Goal: Feedback & Contribution: Submit feedback/report problem

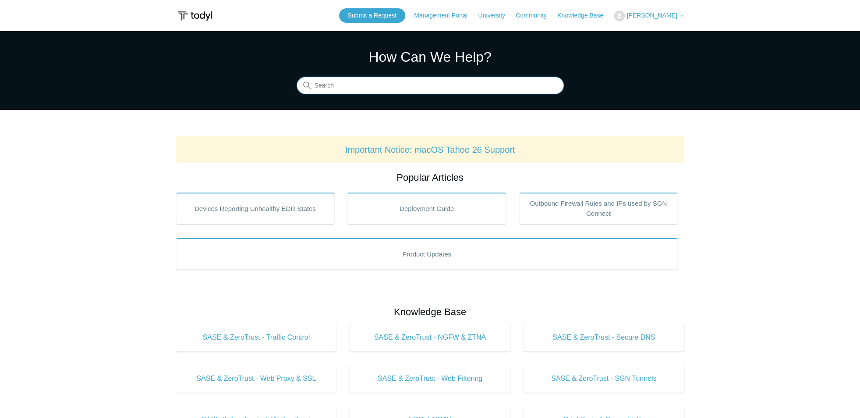
click at [440, 86] on input "Search" at bounding box center [430, 86] width 267 height 18
type input "latest"
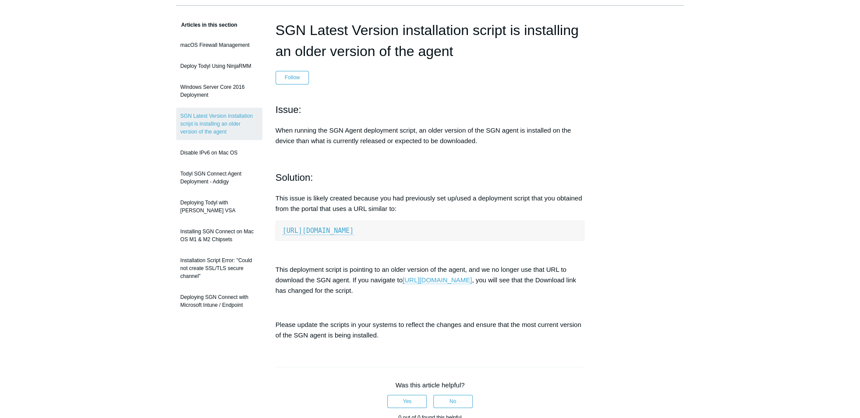
scroll to position [96, 0]
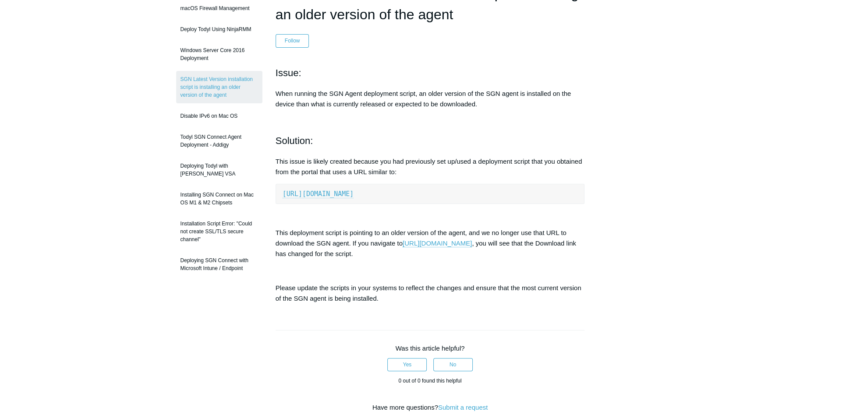
click at [327, 194] on link "https://s3.amazon" at bounding box center [318, 194] width 71 height 8
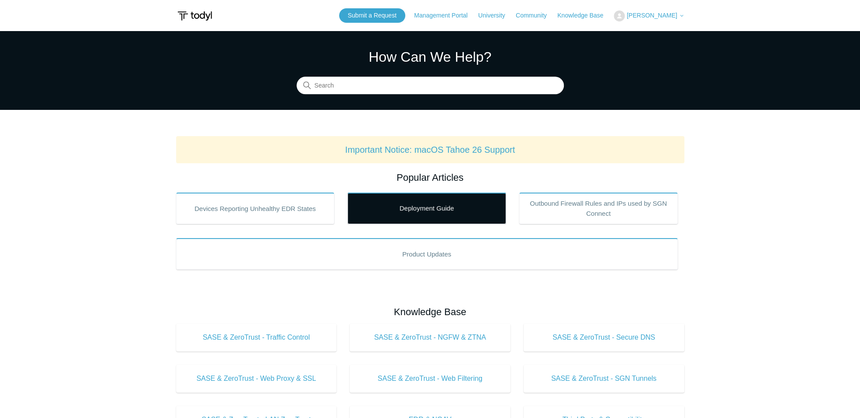
click at [450, 212] on link "Deployment Guide" at bounding box center [426, 209] width 159 height 32
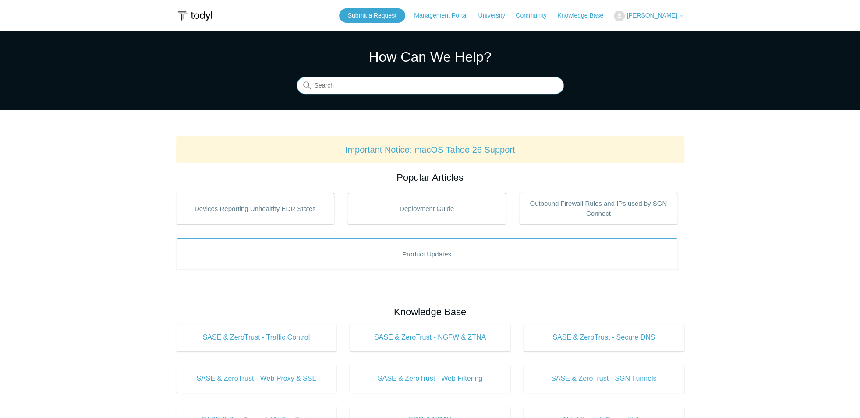
click at [389, 91] on input "Search" at bounding box center [430, 86] width 267 height 18
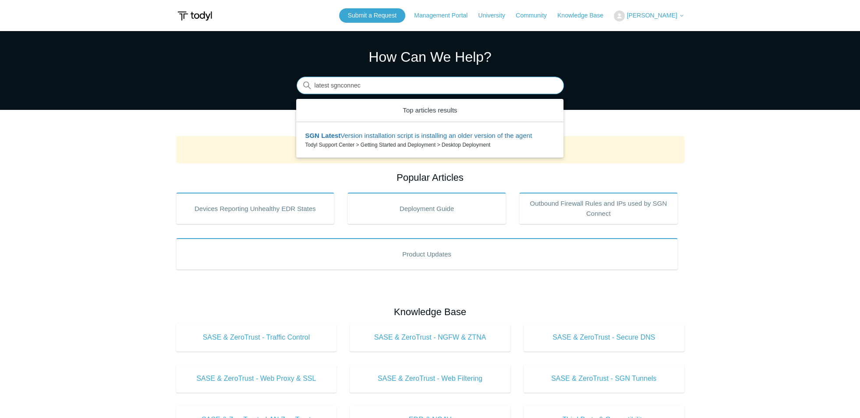
type input "latest sgnconnect"
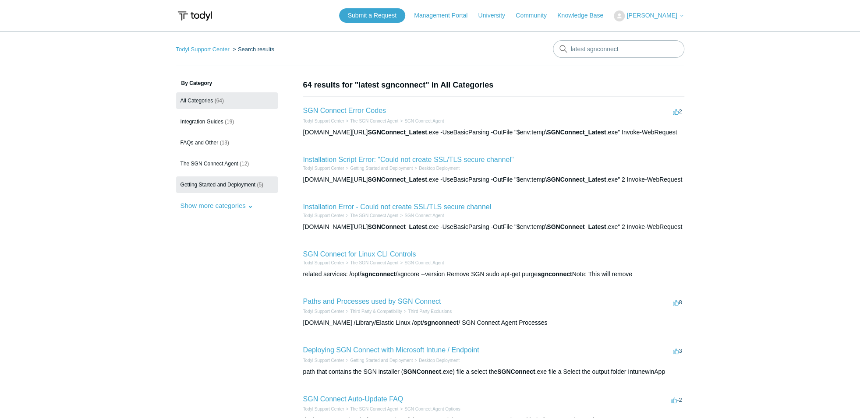
click at [213, 185] on span "Getting Started and Deployment" at bounding box center [217, 185] width 75 height 6
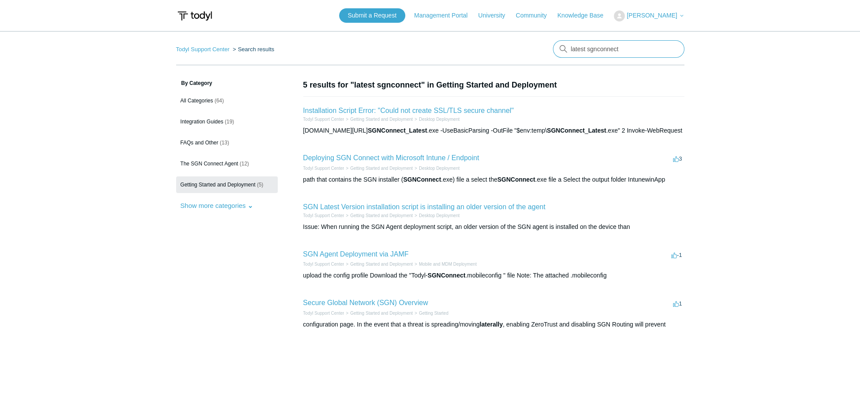
drag, startPoint x: 618, startPoint y: 49, endPoint x: 584, endPoint y: 47, distance: 33.3
click at [584, 47] on input "latest sgnconnect" at bounding box center [618, 49] width 131 height 18
type input "latest exe"
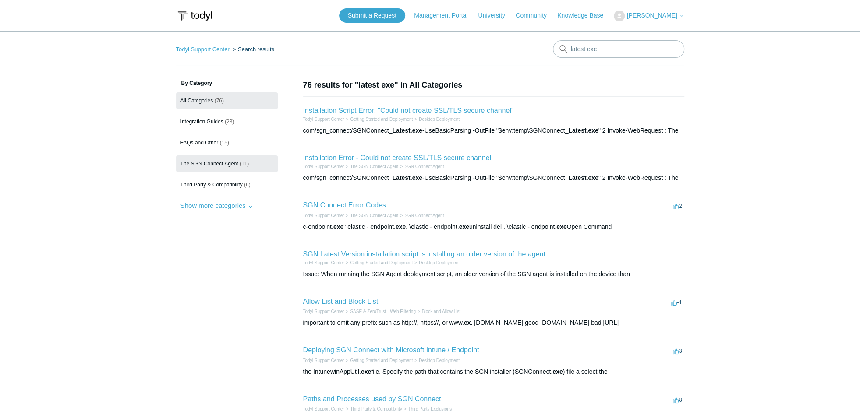
click at [212, 167] on link "The SGN Connect Agent (11)" at bounding box center [227, 163] width 102 height 17
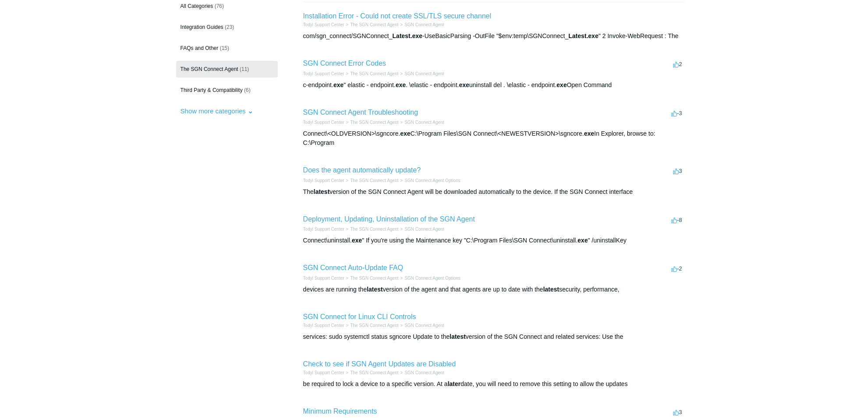
scroll to position [96, 0]
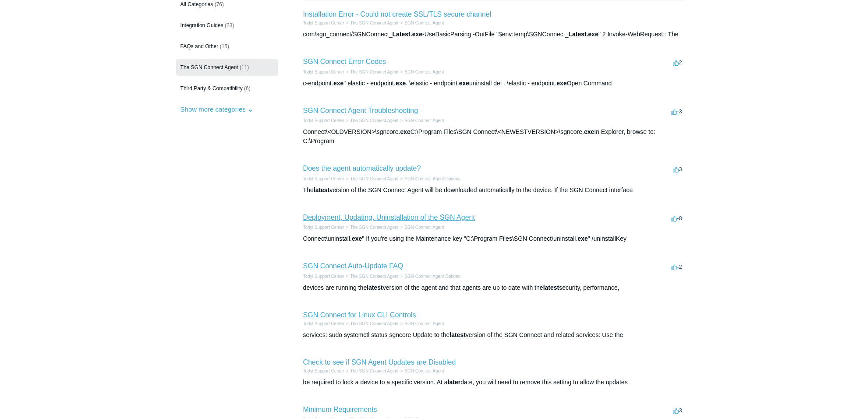
click at [401, 218] on link "Deployment, Updating, Uninstallation of the SGN Agent" at bounding box center [389, 217] width 172 height 7
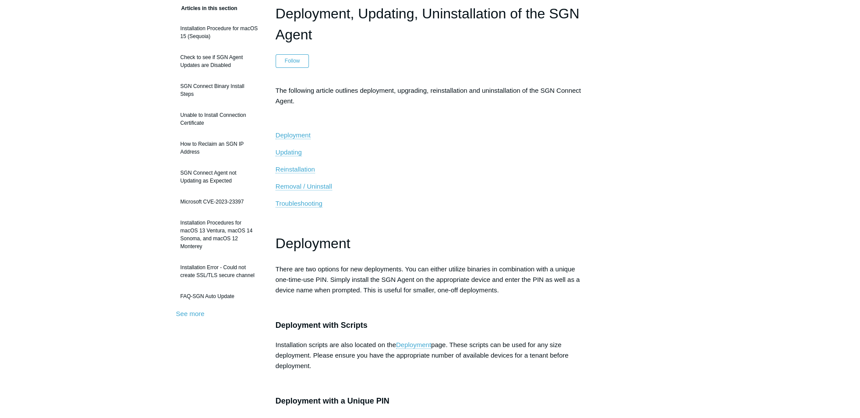
scroll to position [96, 0]
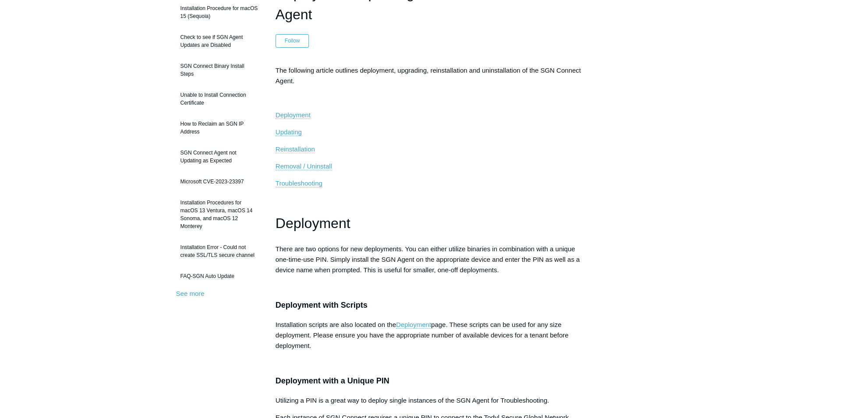
click at [307, 150] on span "Reinstallation" at bounding box center [294, 148] width 39 height 7
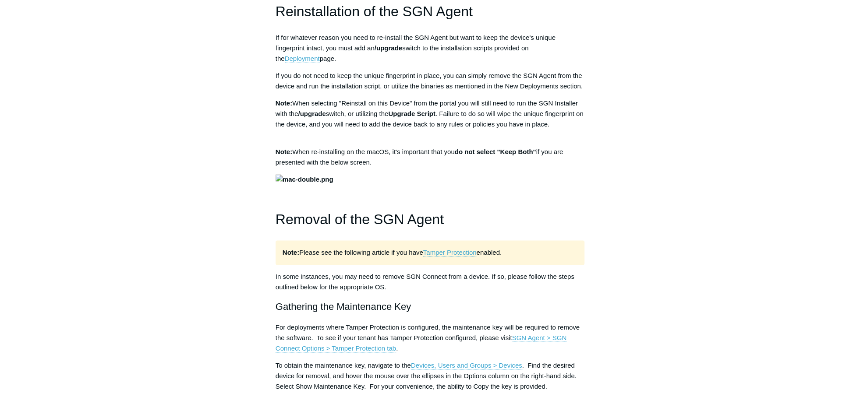
click at [320, 55] on link "Deployment" at bounding box center [302, 59] width 35 height 8
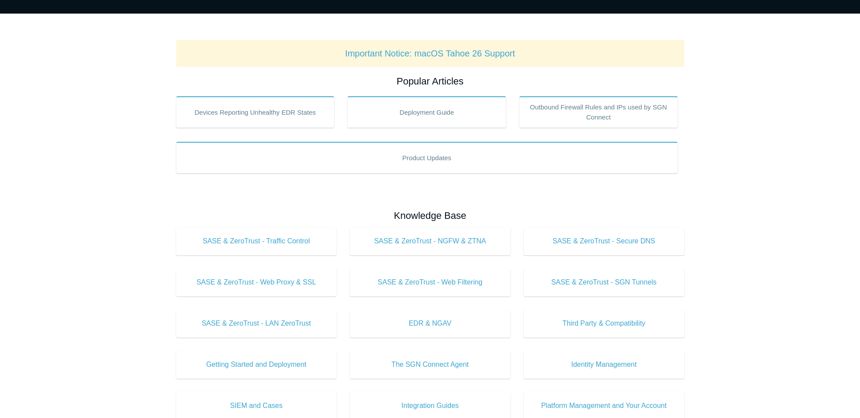
scroll to position [145, 0]
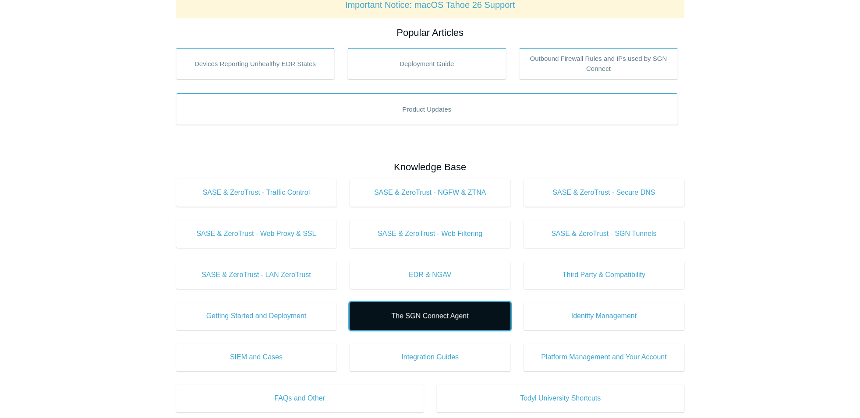
click at [426, 321] on link "The SGN Connect Agent" at bounding box center [430, 316] width 161 height 28
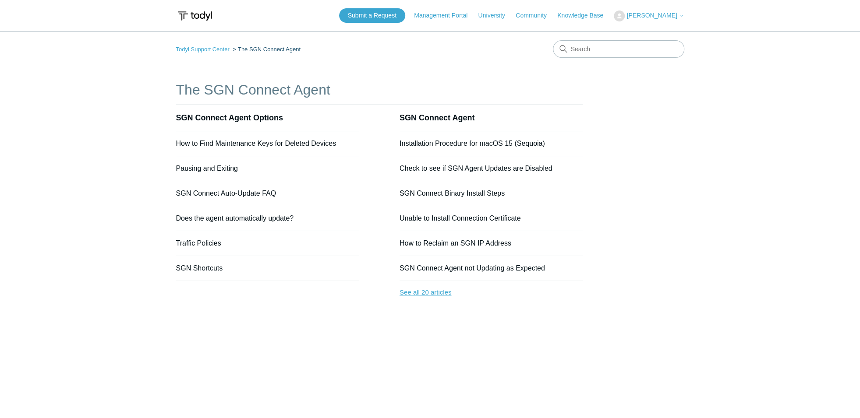
click at [431, 290] on link "See all 20 articles" at bounding box center [490, 292] width 183 height 23
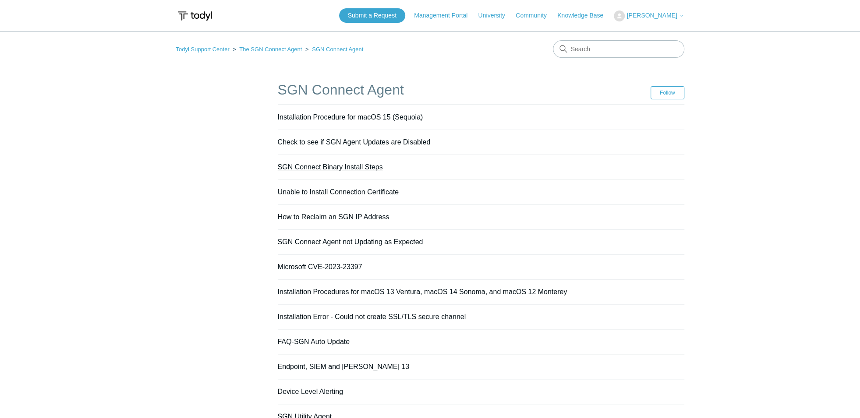
click at [344, 168] on link "SGN Connect Binary Install Steps" at bounding box center [330, 166] width 105 height 7
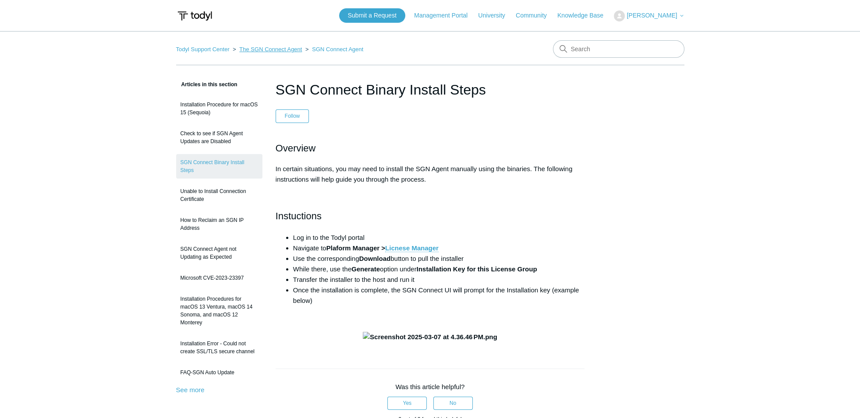
click at [265, 50] on link "The SGN Connect Agent" at bounding box center [270, 49] width 63 height 7
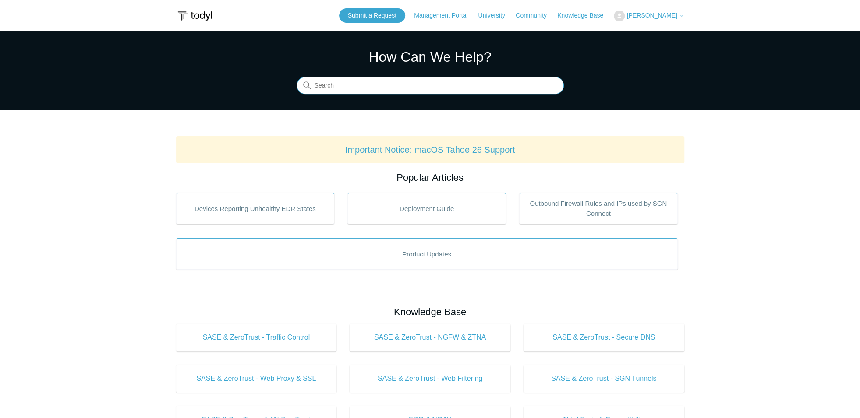
click at [373, 88] on input "Search" at bounding box center [430, 86] width 267 height 18
type input "install agent"
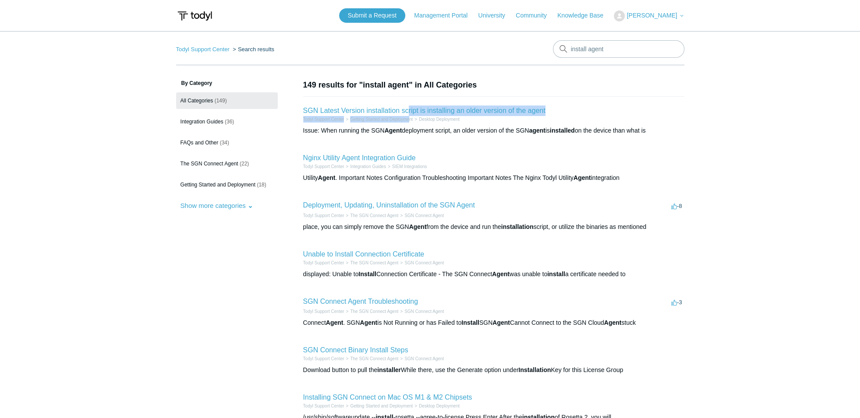
click at [410, 117] on li "SGN Latest Version installation script is installing an older version of the ag…" at bounding box center [493, 120] width 381 height 48
click at [436, 114] on link "SGN Latest Version installation script is installing an older version of the ag…" at bounding box center [424, 110] width 242 height 7
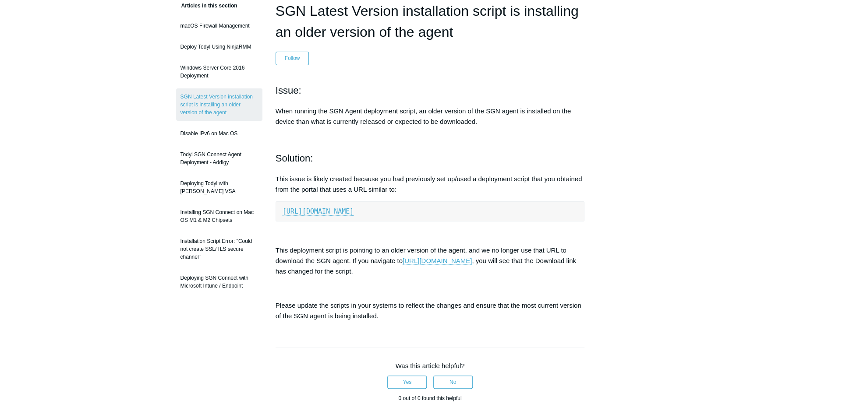
scroll to position [96, 0]
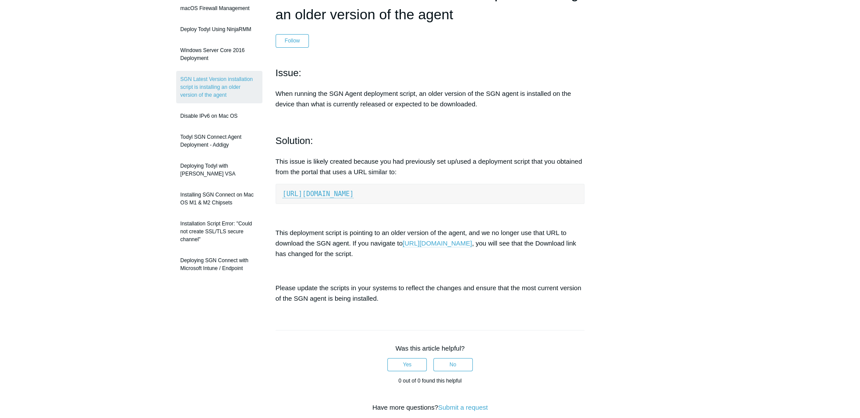
click at [451, 242] on link "[URL][DOMAIN_NAME]" at bounding box center [437, 244] width 69 height 8
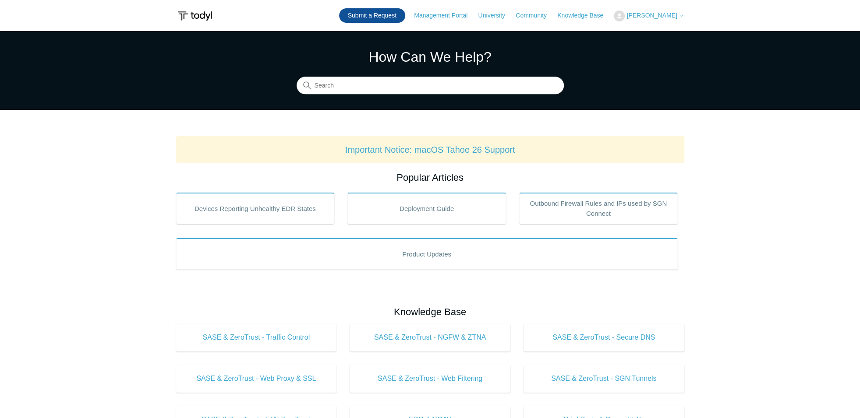
click at [389, 18] on link "Submit a Request" at bounding box center [372, 15] width 66 height 14
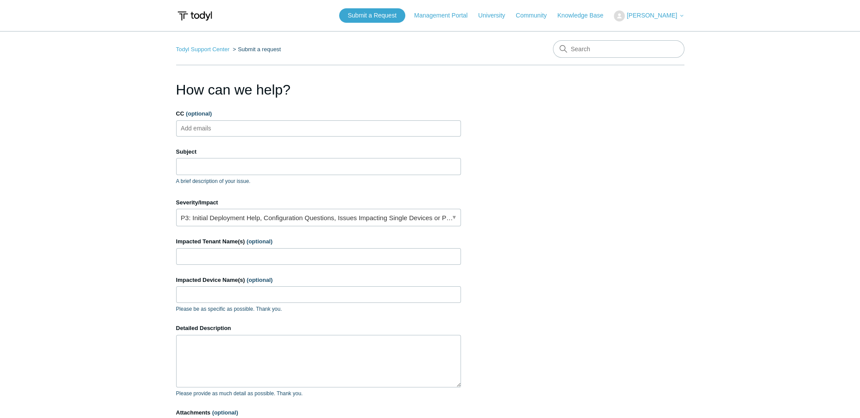
click at [296, 134] on ul "Add emails" at bounding box center [318, 128] width 285 height 16
type input "d"
click at [272, 170] on input "Subject" at bounding box center [318, 166] width 285 height 17
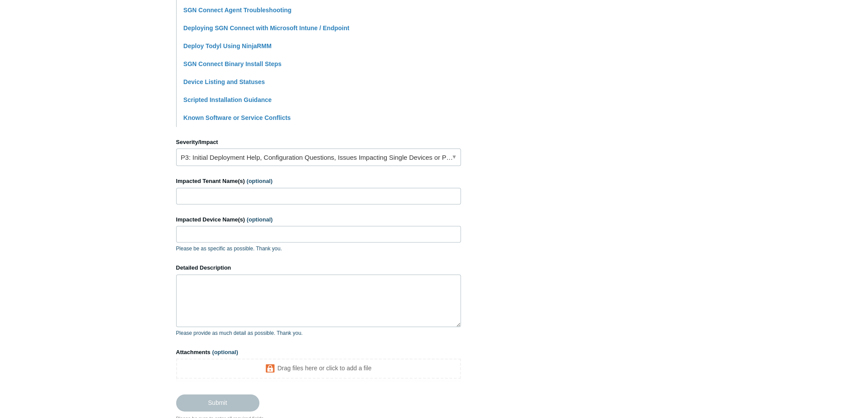
scroll to position [290, 0]
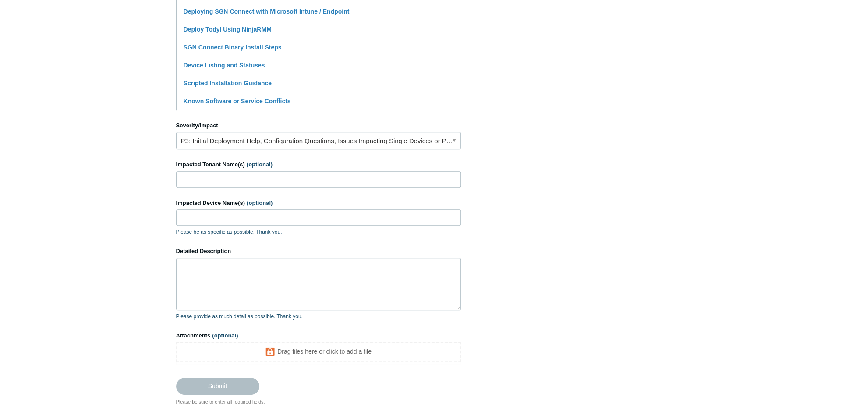
type input "Cannot install SGN Connect using script, now that licensing has changed in port…"
click at [261, 180] on input "Impacted Tenant Name(s) (optional)" at bounding box center [318, 179] width 285 height 17
type input "internetek"
click at [271, 223] on input "Impacted Device Name(s) (optional)" at bounding box center [318, 217] width 285 height 17
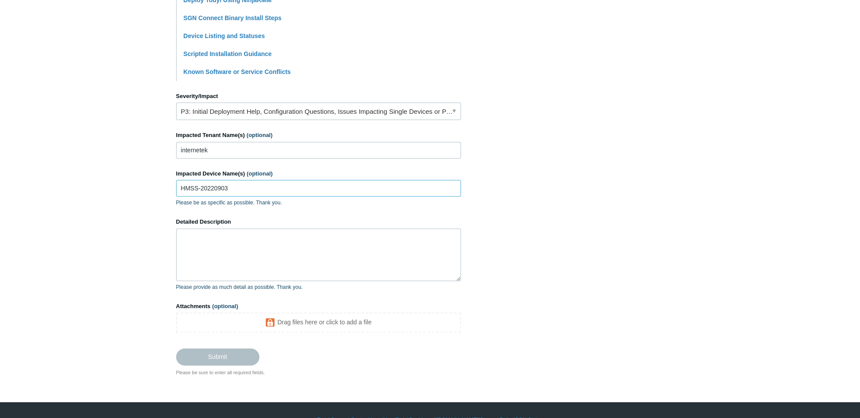
scroll to position [338, 0]
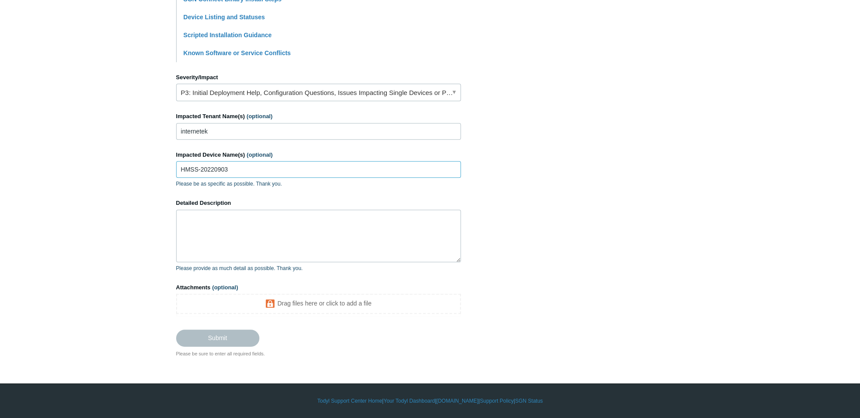
type input "HMSS-20220903"
click at [222, 227] on textarea "Detailed Description" at bounding box center [318, 236] width 285 height 53
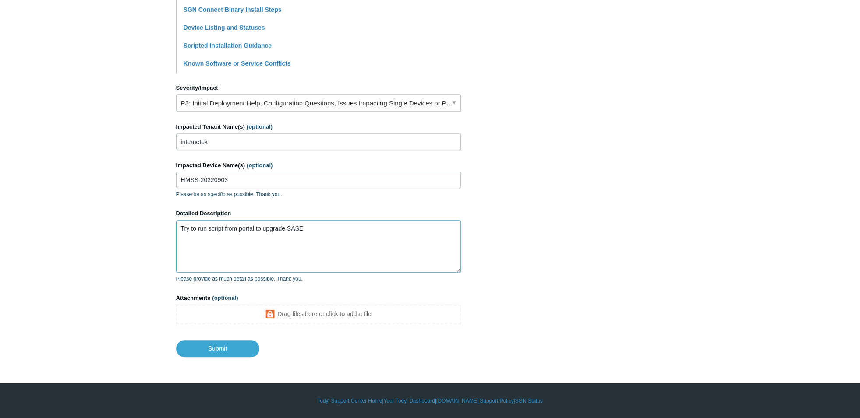
click at [287, 230] on textarea "Try to run script from portal to upgrade SASE" at bounding box center [318, 246] width 285 height 53
click at [309, 227] on textarea "Try to run script from portal to upgrade to SASE" at bounding box center [318, 246] width 285 height 53
click at [199, 243] on textarea "Try to run script from portal to upgrade to SASE. When powershell is run get th…" at bounding box center [318, 246] width 285 height 53
click at [442, 228] on textarea "Try to run script from portal to upgrade to SASE. When powershell is run get th…" at bounding box center [318, 246] width 285 height 53
paste textarea "PS C:\Users\scampbell> $ProgressPreference = 'SilentlyContinue' >> Invoke-WebRe…"
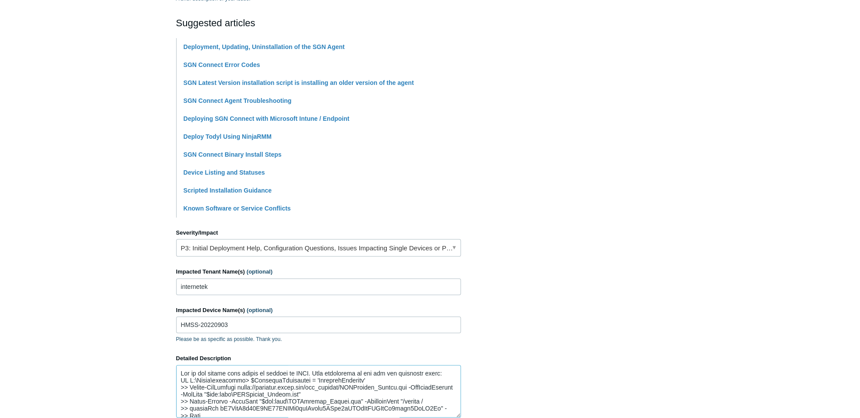
scroll to position [231, 0]
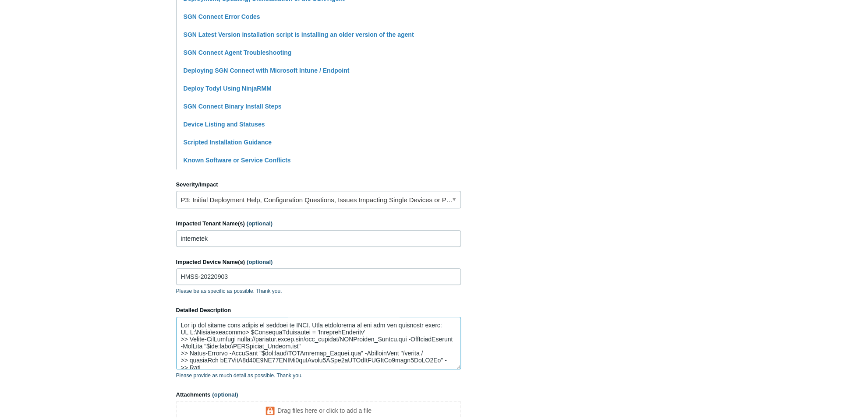
click at [441, 327] on textarea "Detailed Description" at bounding box center [318, 343] width 285 height 53
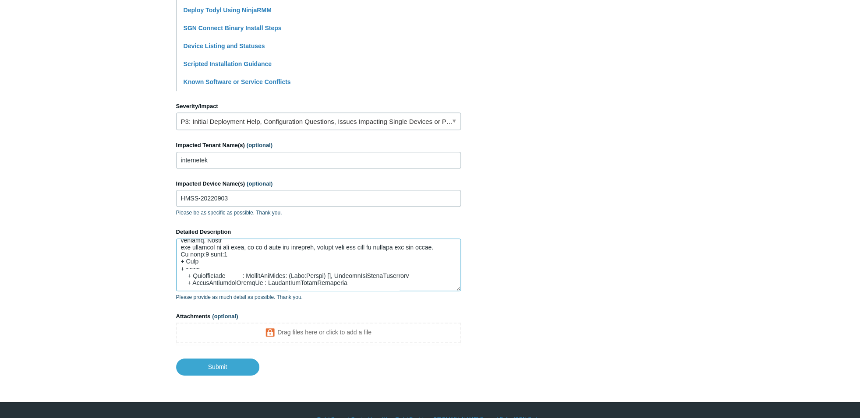
scroll to position [328, 0]
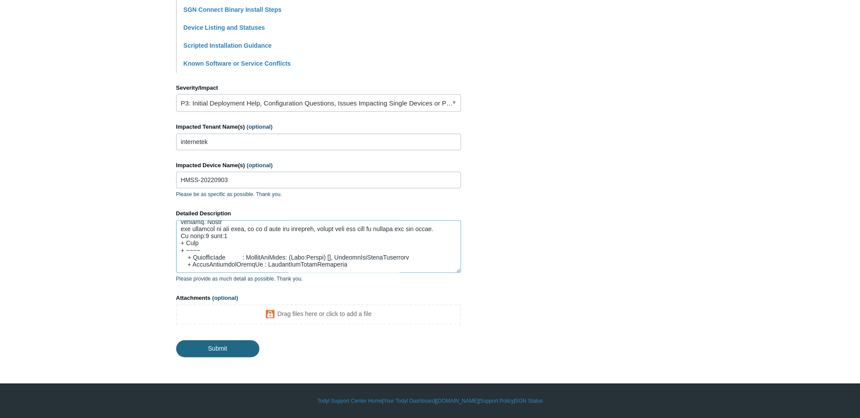
type textarea "Try to run script from portal to upgrade to SASE. When powershell is run get th…"
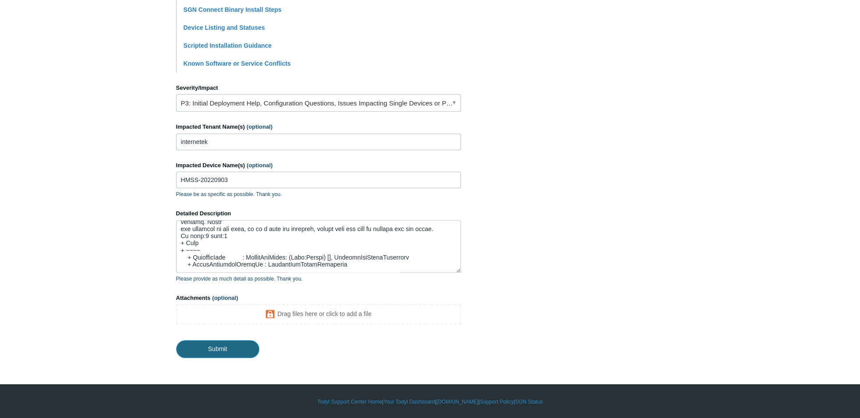
click at [251, 349] on input "Submit" at bounding box center [217, 349] width 83 height 18
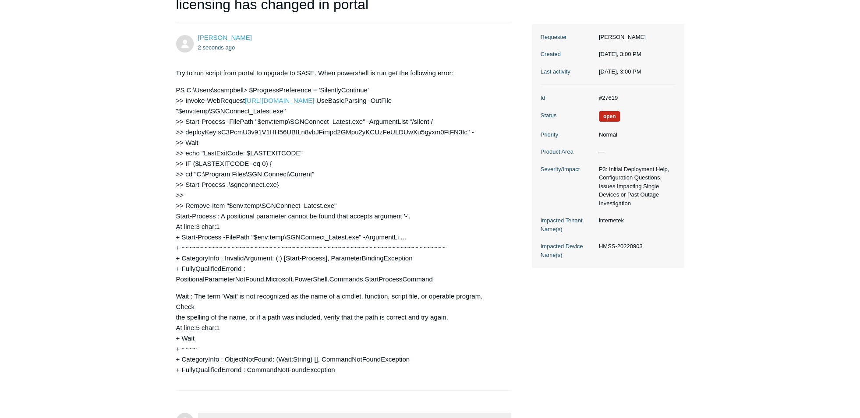
scroll to position [53, 0]
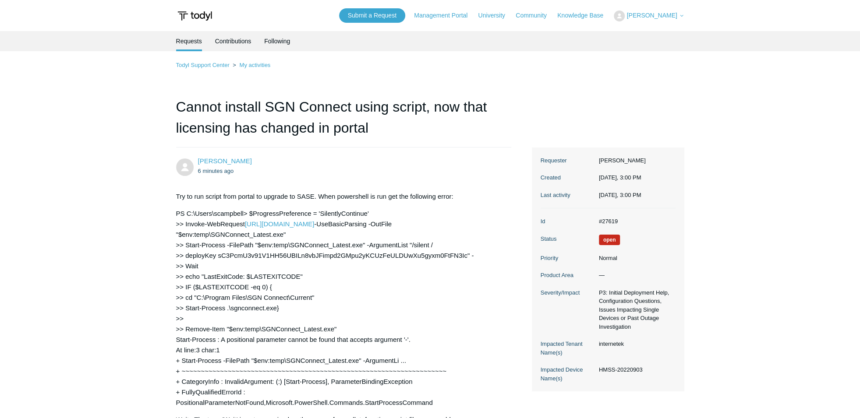
drag, startPoint x: 174, startPoint y: 212, endPoint x: 427, endPoint y: 324, distance: 276.7
click at [427, 324] on main "Requests Contributions Following Todyl Support Center My activities Cannot inst…" at bounding box center [430, 293] width 860 height 525
drag, startPoint x: 340, startPoint y: 329, endPoint x: 174, endPoint y: 208, distance: 205.6
click at [176, 208] on section "Try to run script from portal to upgrade to SASE. When powershell is run get th…" at bounding box center [339, 345] width 327 height 321
click at [409, 299] on p "PS C:\Users\scampbell> $ProgressPreference = 'SilentlyContinue' >> Invoke-WebRe…" at bounding box center [339, 308] width 327 height 200
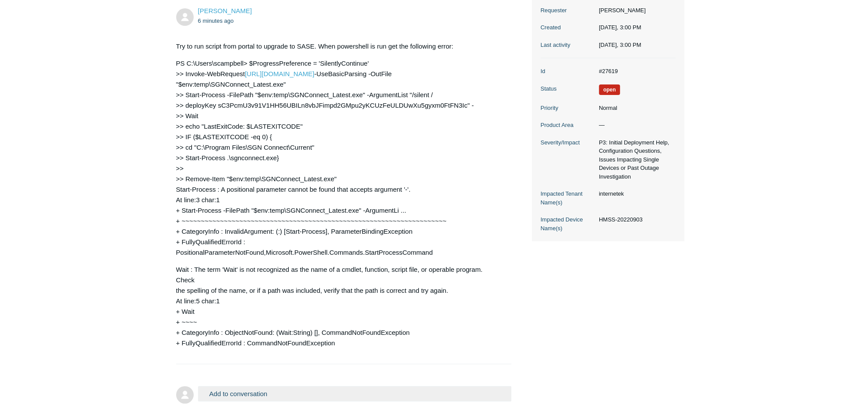
scroll to position [102, 0]
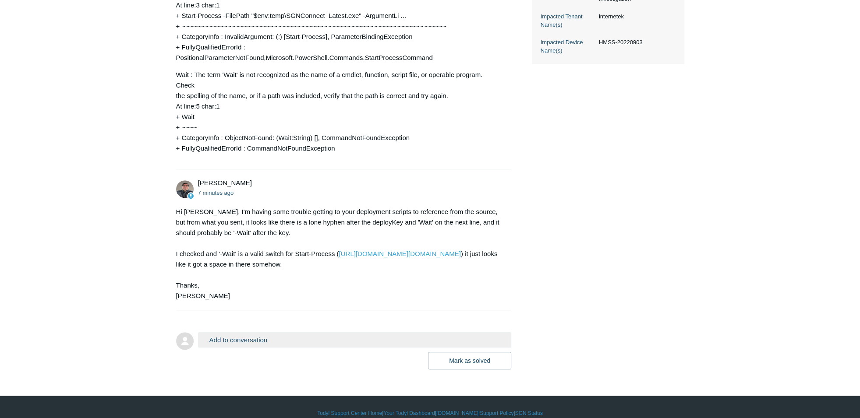
scroll to position [367, 0]
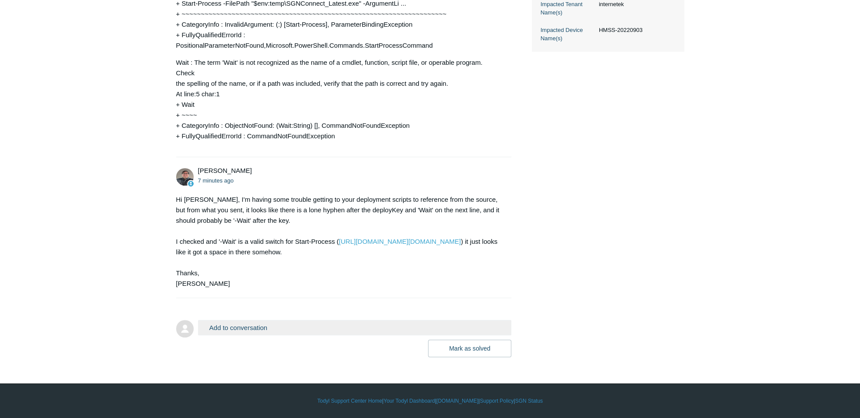
click at [236, 332] on button "Add to conversation" at bounding box center [355, 327] width 314 height 15
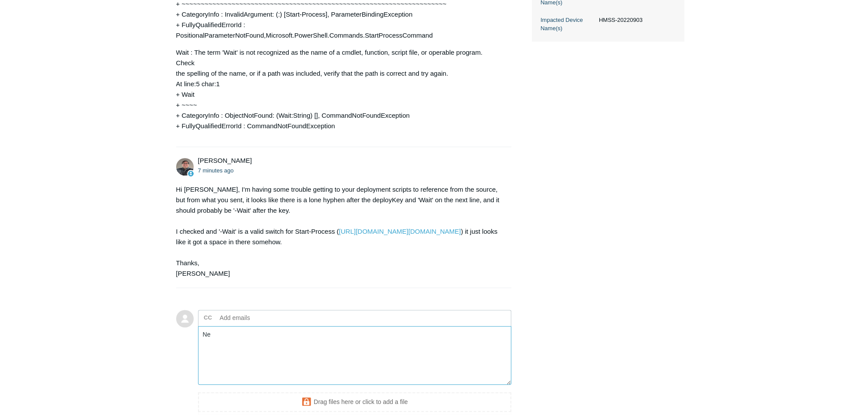
type textarea "N"
type textarea "S"
paste textarea "$ProgressPreference = 'SilentlyContinue' Invoke-WebRequest [URL][DOMAIN_NAME] -…"
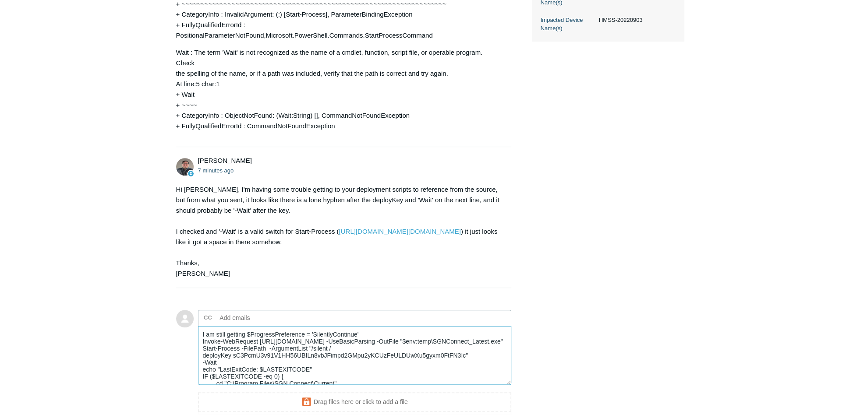
type textarea "I am still getting $ProgressPreference = 'SilentlyContinue' Invoke-WebRequest h…"
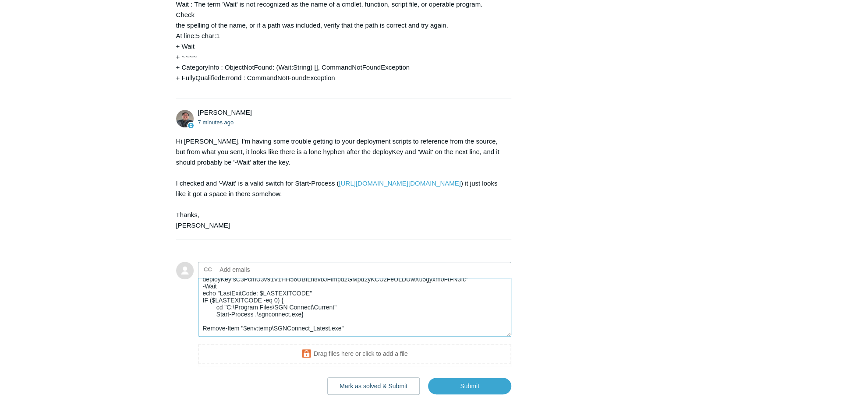
scroll to position [0, 0]
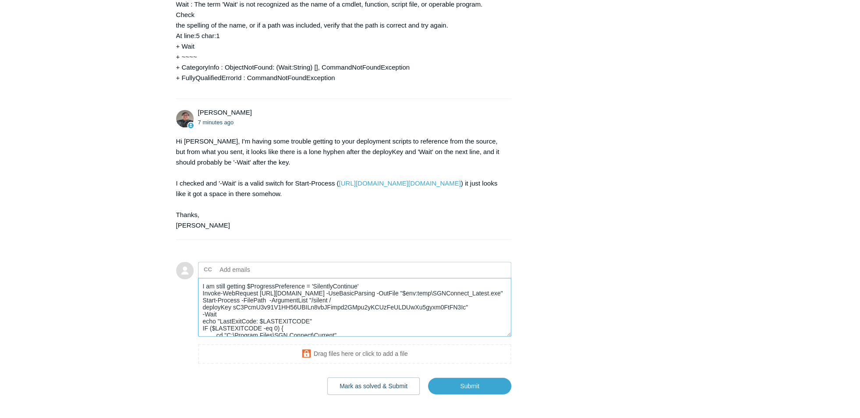
drag, startPoint x: 353, startPoint y: 342, endPoint x: 173, endPoint y: 270, distance: 194.5
click at [198, 278] on textarea "I am still getting $ProgressPreference = 'SilentlyContinue' Invoke-WebRequest h…" at bounding box center [355, 307] width 314 height 59
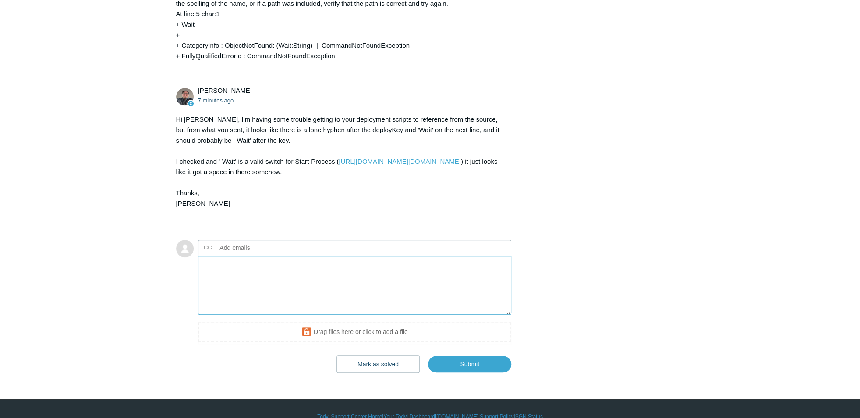
scroll to position [462, 0]
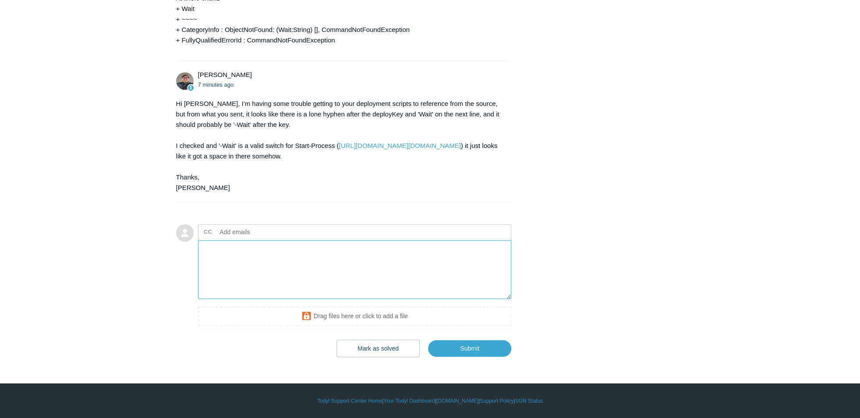
click at [294, 260] on textarea "Add your reply" at bounding box center [355, 269] width 314 height 59
click at [273, 255] on textarea "Add your reply" at bounding box center [355, 269] width 314 height 59
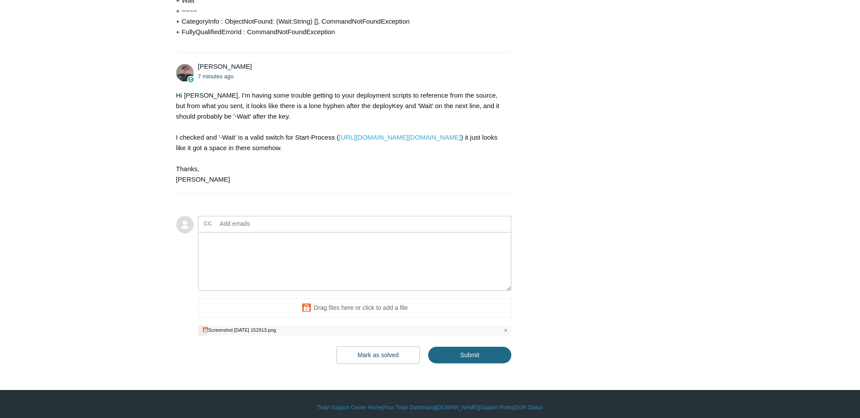
click at [463, 364] on input "Submit" at bounding box center [469, 355] width 83 height 17
click at [464, 364] on input "Submit" at bounding box center [469, 356] width 83 height 18
type textarea "This ticket includes a secure attachment. Use this link to access the attached …"
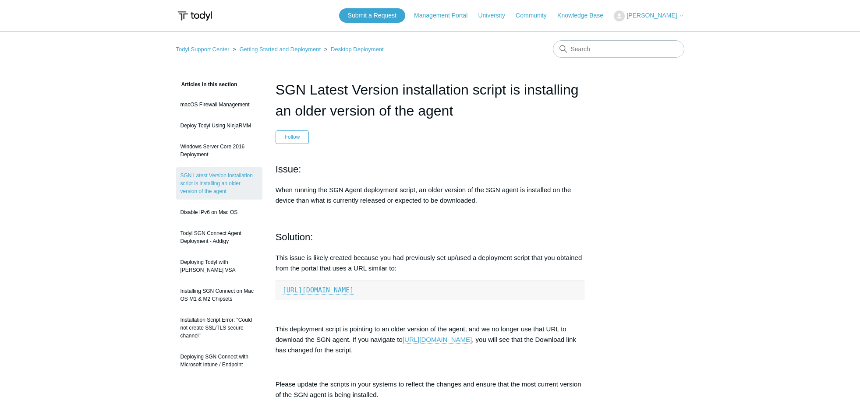
scroll to position [96, 0]
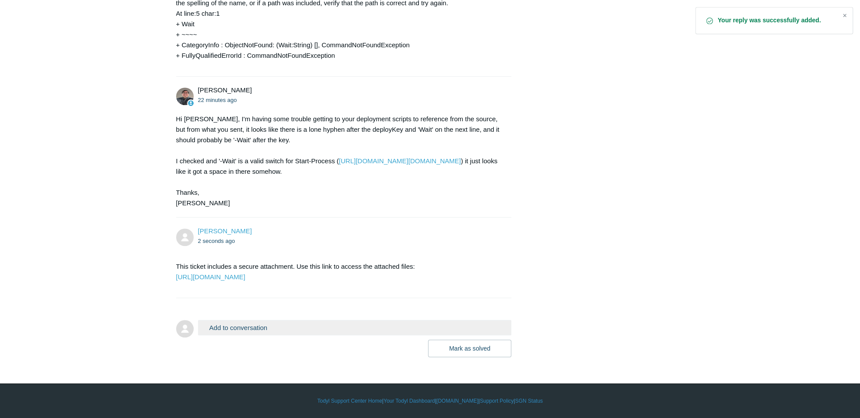
scroll to position [469, 0]
click at [245, 273] on link "[URL][DOMAIN_NAME]" at bounding box center [210, 276] width 69 height 7
